Goal: Information Seeking & Learning: Learn about a topic

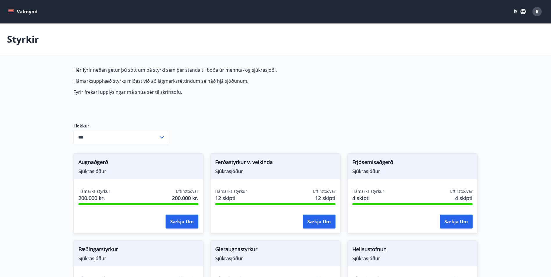
click at [14, 12] on button "Valmynd" at bounding box center [23, 11] width 33 height 10
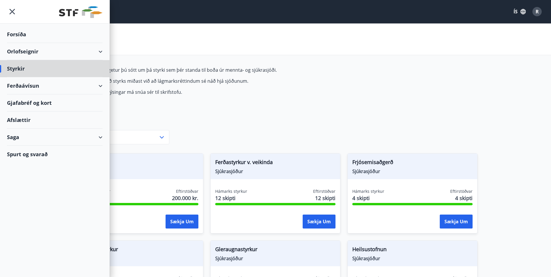
click at [15, 36] on div "Forsíða" at bounding box center [55, 34] width 96 height 17
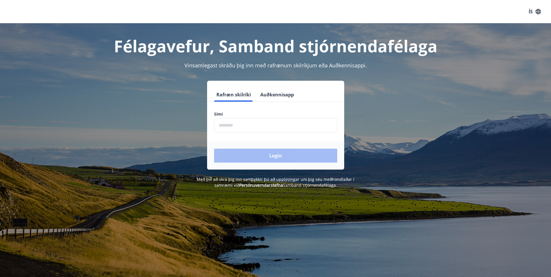
click at [239, 122] on input "phone" at bounding box center [275, 125] width 123 height 14
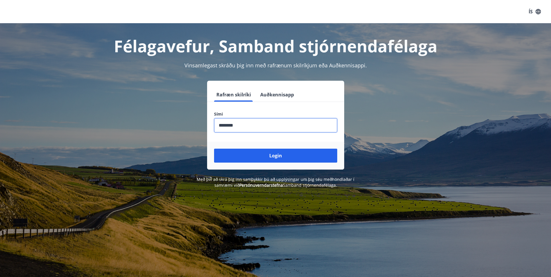
type input "********"
click at [214, 149] on button "Login" at bounding box center [275, 156] width 123 height 14
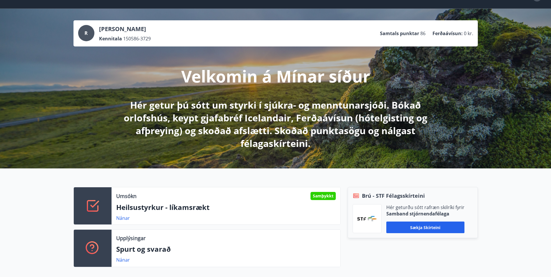
scroll to position [29, 0]
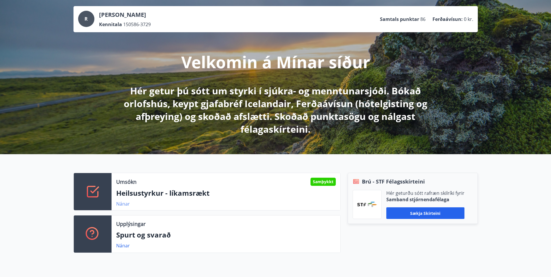
click at [124, 203] on link "Nánar" at bounding box center [123, 204] width 14 height 6
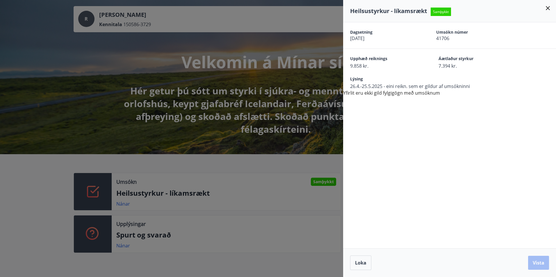
click at [31, 177] on div at bounding box center [278, 138] width 556 height 277
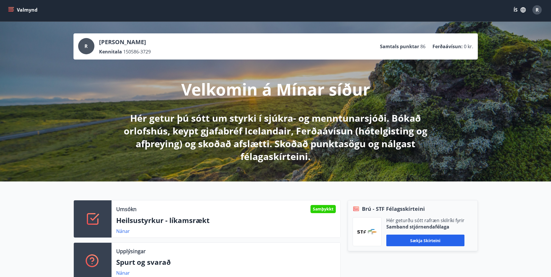
scroll to position [0, 0]
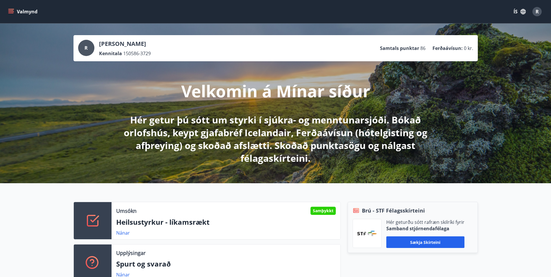
click at [10, 12] on icon "menu" at bounding box center [11, 12] width 6 height 6
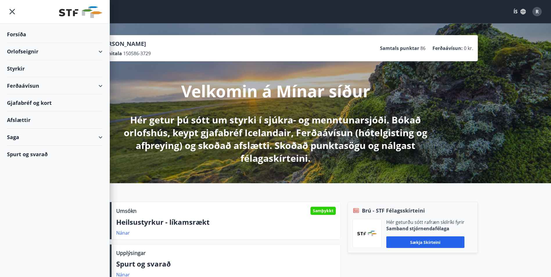
click at [21, 70] on div "Styrkir" at bounding box center [55, 68] width 96 height 17
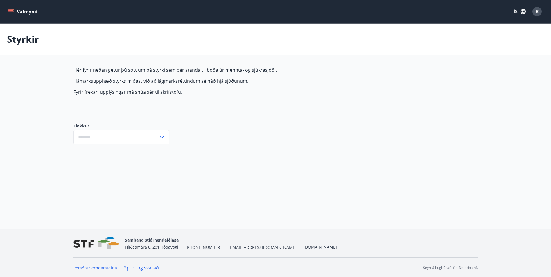
type input "***"
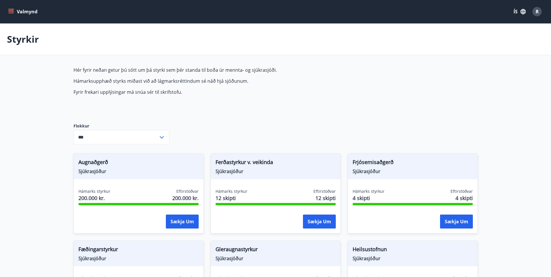
click at [11, 11] on icon "menu" at bounding box center [10, 10] width 5 height 1
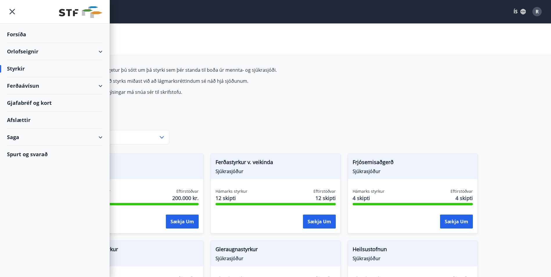
click at [29, 121] on div "Afslættir" at bounding box center [55, 120] width 96 height 17
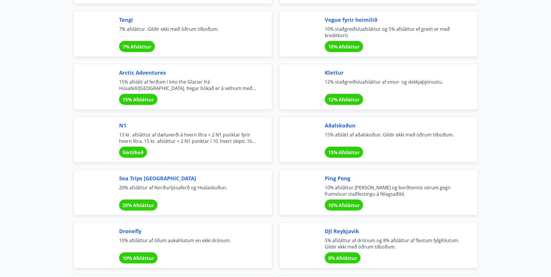
scroll to position [1075, 0]
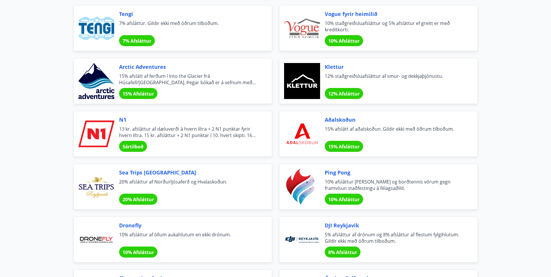
click at [342, 120] on span "Aðalskoðun" at bounding box center [394, 120] width 139 height 8
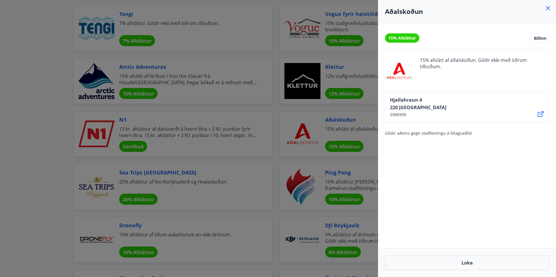
click at [34, 87] on div at bounding box center [278, 138] width 556 height 277
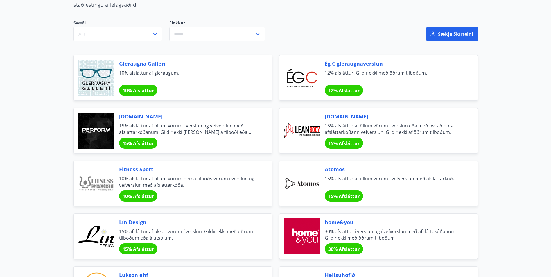
scroll to position [378, 0]
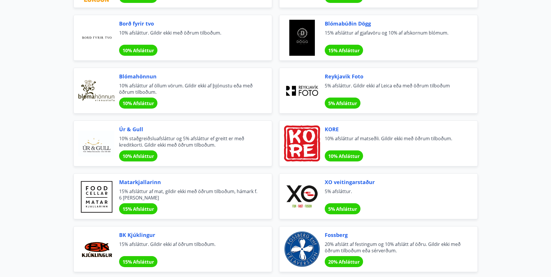
click at [152, 183] on span "Matarkjallarinn" at bounding box center [188, 182] width 139 height 8
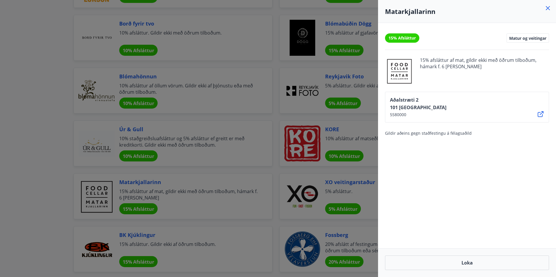
click at [26, 145] on div at bounding box center [278, 138] width 556 height 277
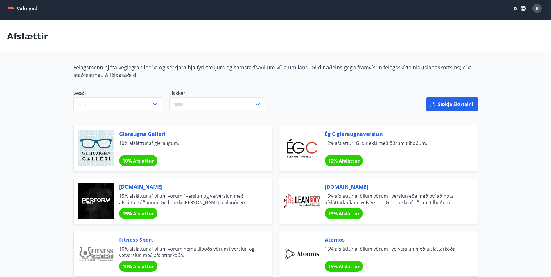
scroll to position [0, 0]
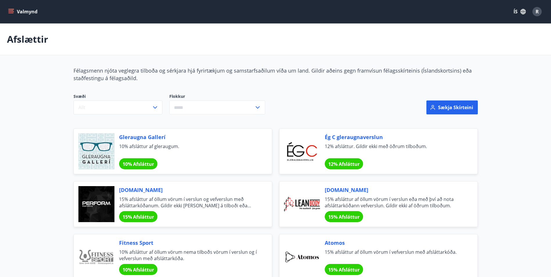
click at [14, 13] on button "Valmynd" at bounding box center [23, 11] width 33 height 10
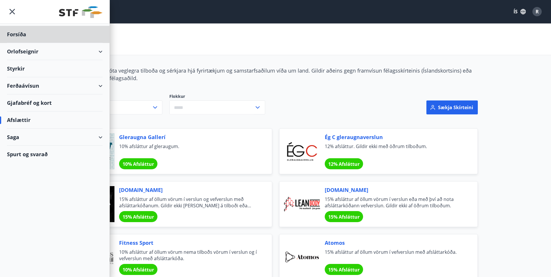
click at [22, 68] on div "Styrkir" at bounding box center [55, 68] width 96 height 17
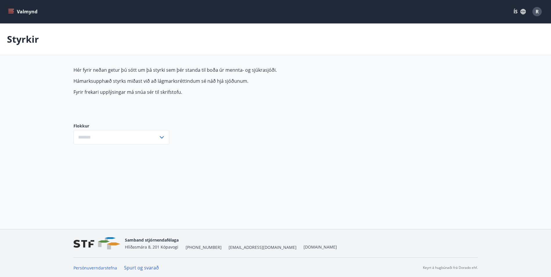
type input "***"
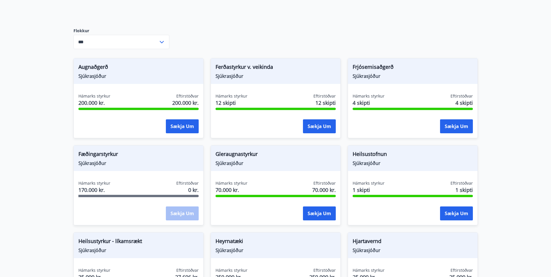
scroll to position [116, 0]
